Goal: Find specific page/section: Find specific page/section

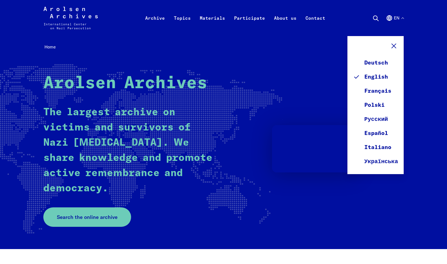
click at [421, 33] on div "Arolsen Archives - International Center on Nazi Persecution | Return to home pa…" at bounding box center [223, 18] width 447 height 36
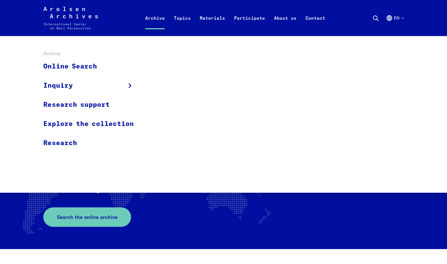
click at [162, 17] on link "Archive" at bounding box center [155, 25] width 29 height 23
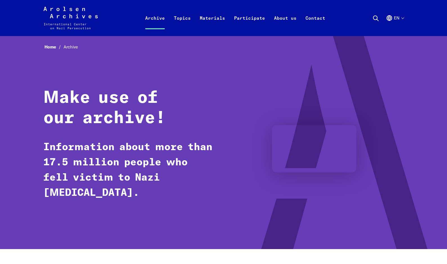
click at [62, 66] on link "Online Search" at bounding box center [92, 59] width 98 height 19
